Goal: Information Seeking & Learning: Learn about a topic

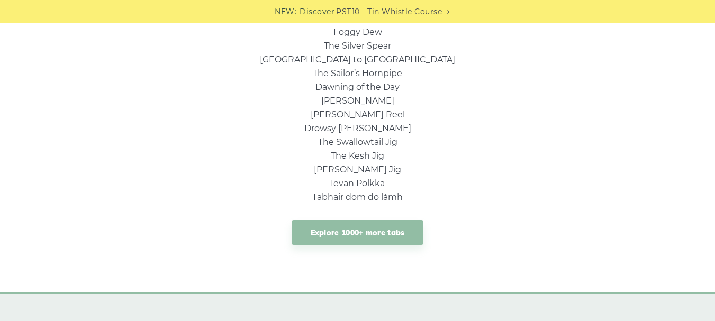
scroll to position [839, 0]
click at [335, 231] on link "Explore 1000+ more tabs" at bounding box center [358, 232] width 132 height 25
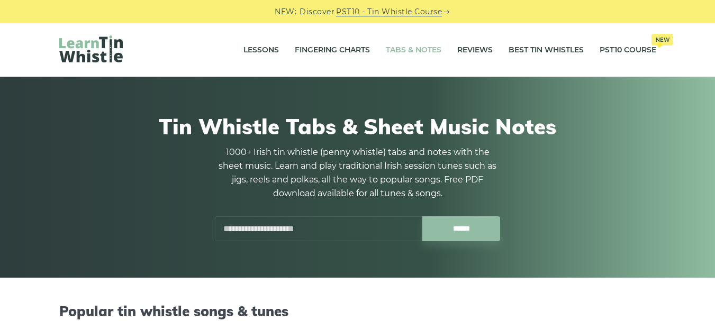
click at [335, 231] on input "text" at bounding box center [319, 229] width 208 height 25
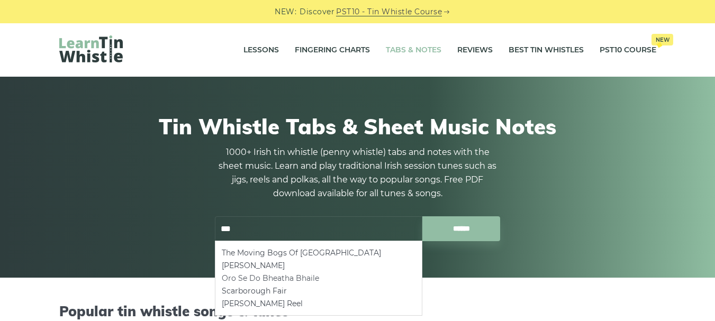
click at [292, 278] on li "Oro Se Do Bheatha Bhaile" at bounding box center [319, 278] width 194 height 13
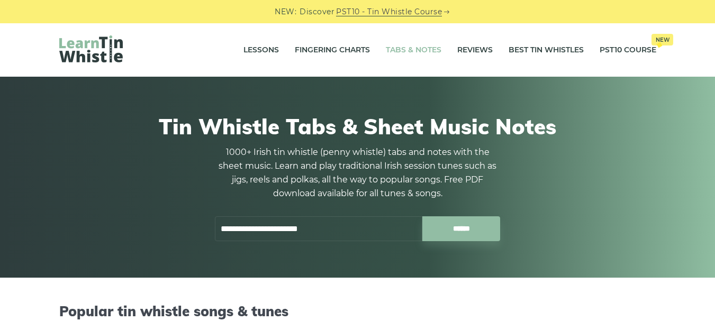
type input "**********"
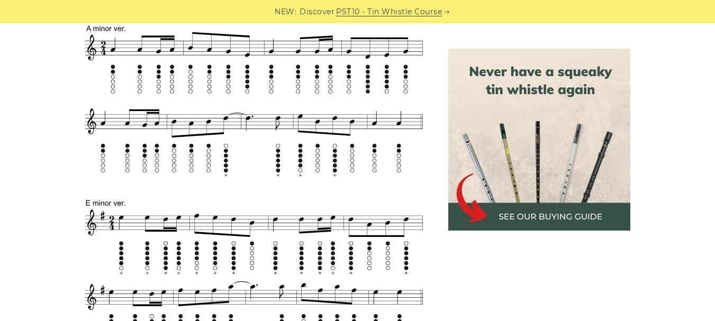
scroll to position [603, 0]
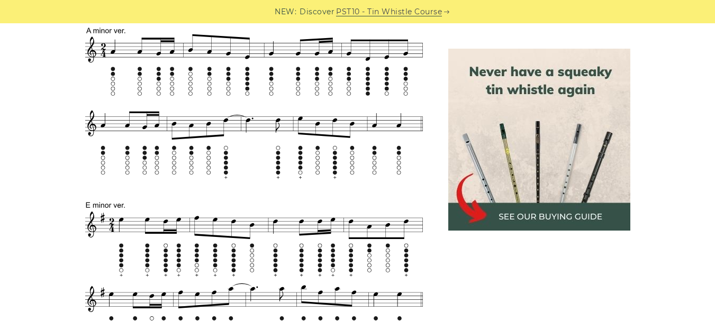
click at [608, 177] on img at bounding box center [540, 140] width 182 height 182
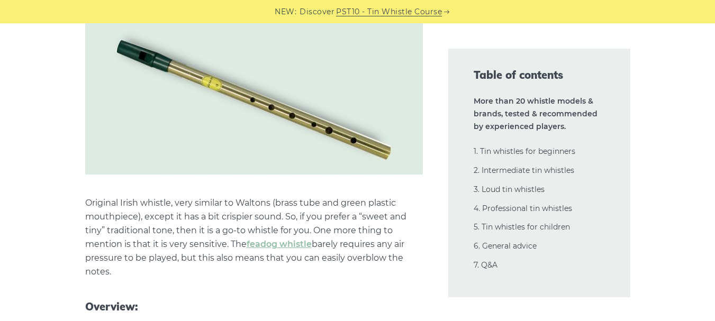
scroll to position [2514, 0]
